Goal: Information Seeking & Learning: Understand process/instructions

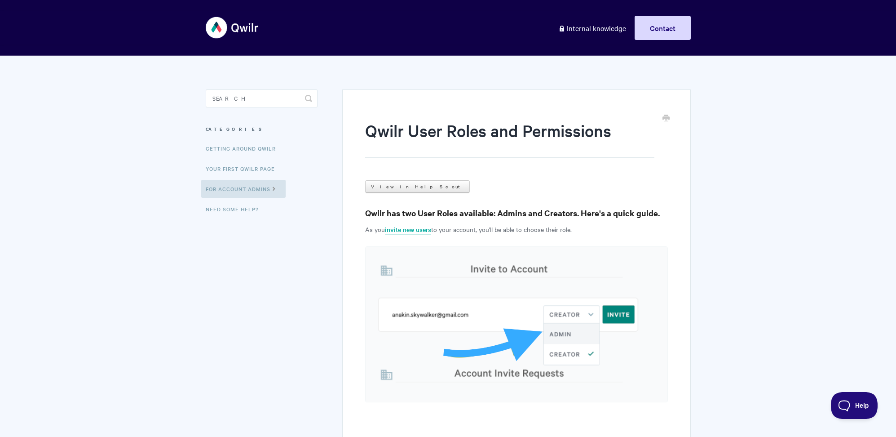
click at [279, 95] on input "Search" at bounding box center [262, 98] width 112 height 18
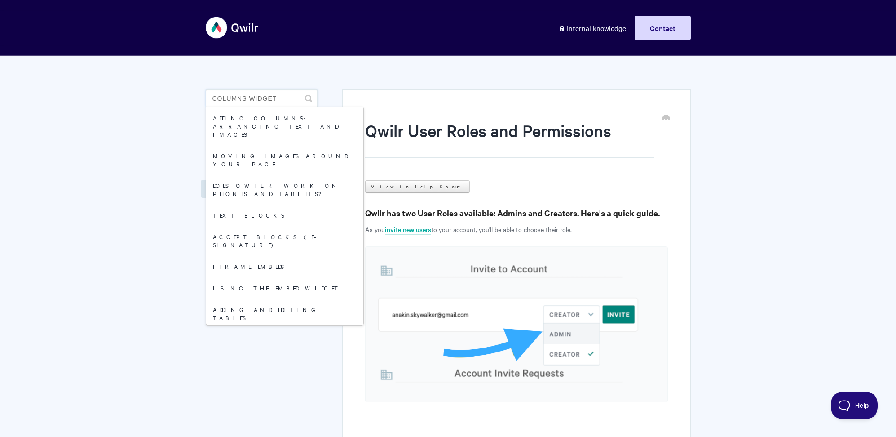
type input "columns widget"
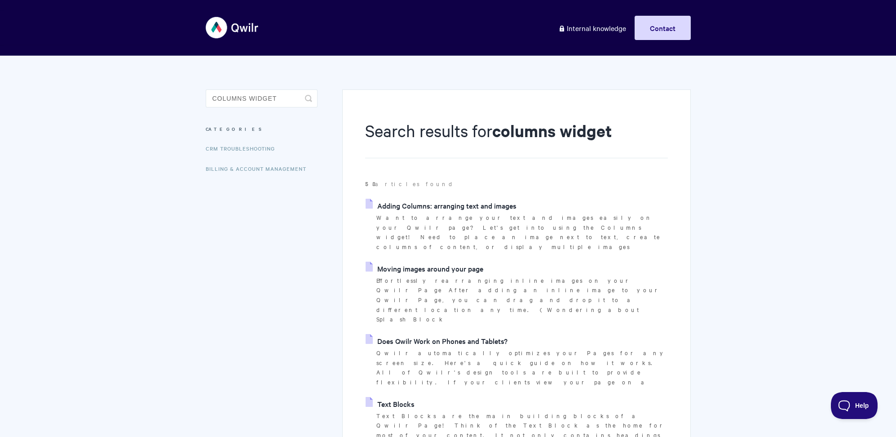
click at [422, 202] on link "Adding Columns: arranging text and images" at bounding box center [441, 205] width 151 height 13
